Goal: Find specific page/section: Find specific page/section

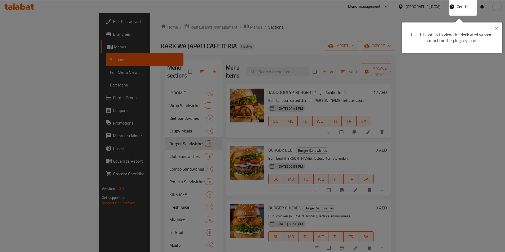
click at [500, 26] on button "Close" at bounding box center [496, 29] width 12 height 12
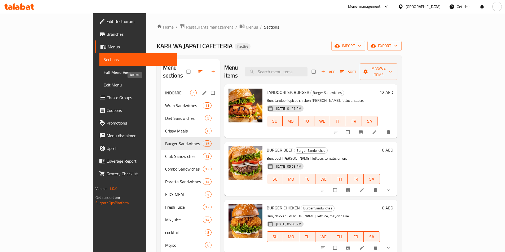
click at [165, 90] on span "INDOMIE" at bounding box center [177, 93] width 25 height 6
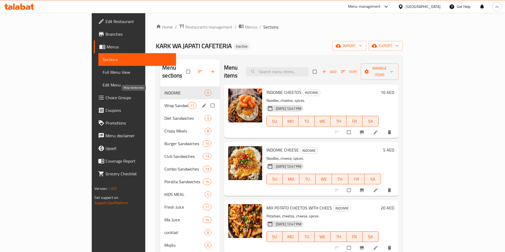
click at [164, 103] on span "Wrap Sandwiches" at bounding box center [175, 106] width 23 height 6
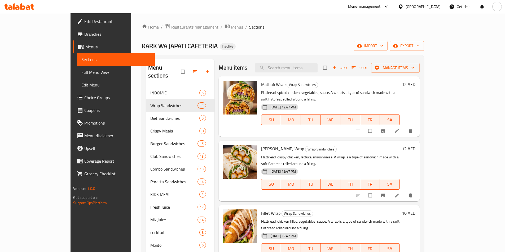
click at [379, 4] on div "Menu-management" at bounding box center [364, 6] width 33 height 6
click at [340, 30] on div "All Plugins Menu-management Restaurant-Management" at bounding box center [349, 34] width 79 height 35
click at [341, 27] on div "All Plugins" at bounding box center [349, 23] width 79 height 12
